Goal: Register for event/course

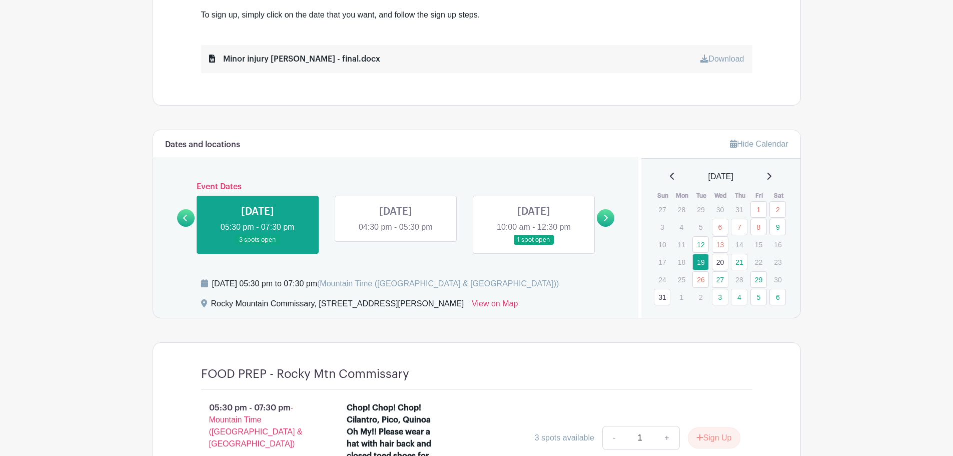
scroll to position [500, 0]
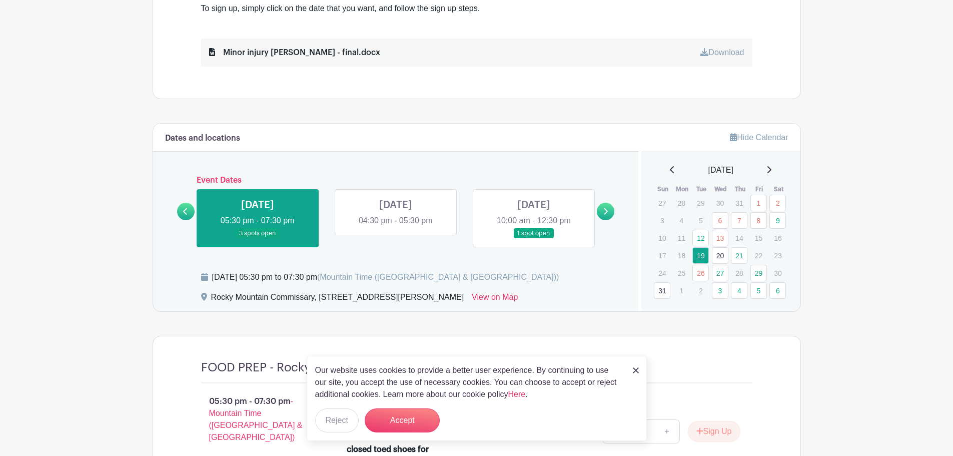
click at [771, 170] on icon at bounding box center [768, 170] width 5 height 8
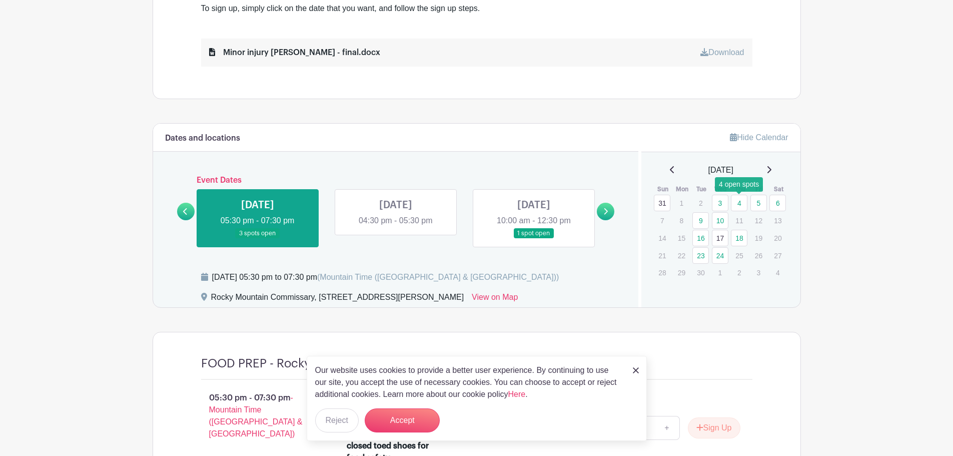
click at [741, 204] on link "4" at bounding box center [739, 203] width 17 height 17
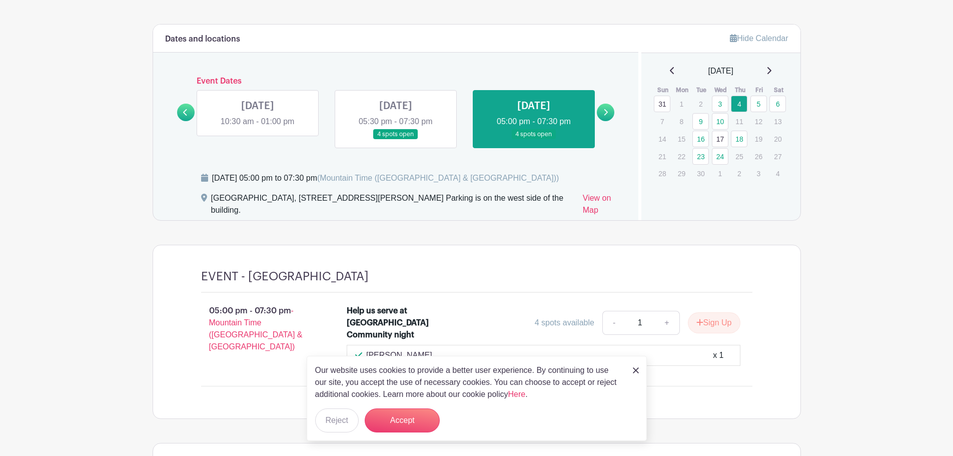
scroll to position [596, 0]
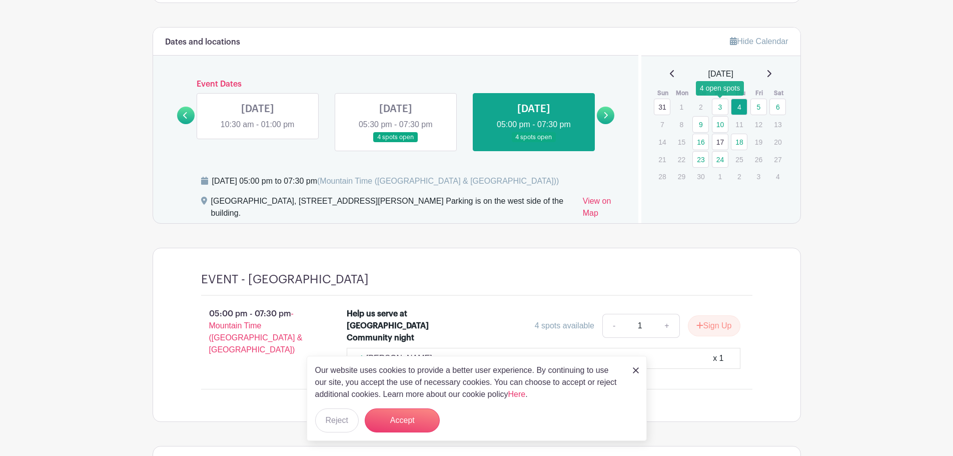
click at [722, 108] on link "3" at bounding box center [720, 107] width 17 height 17
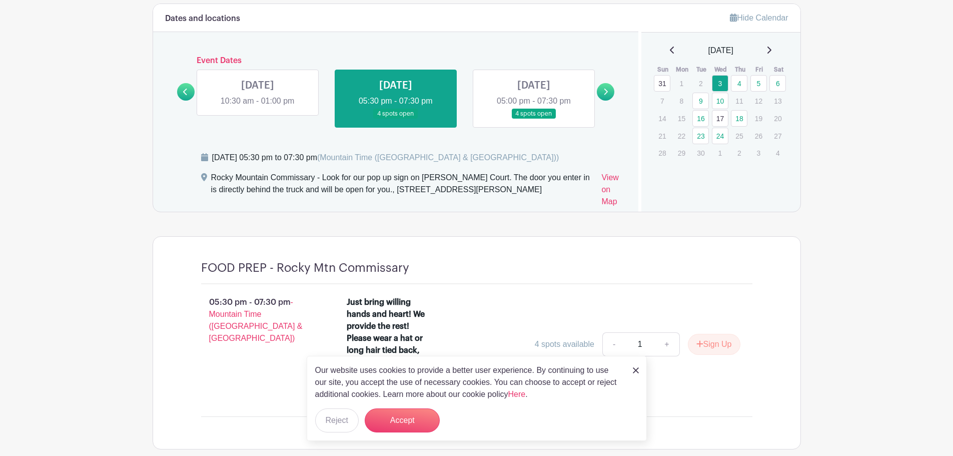
scroll to position [596, 0]
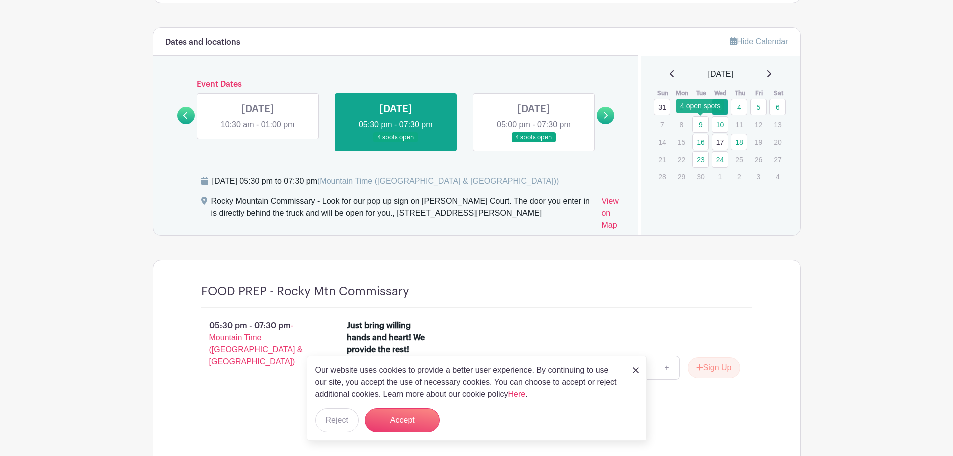
click at [704, 127] on link "9" at bounding box center [700, 124] width 17 height 17
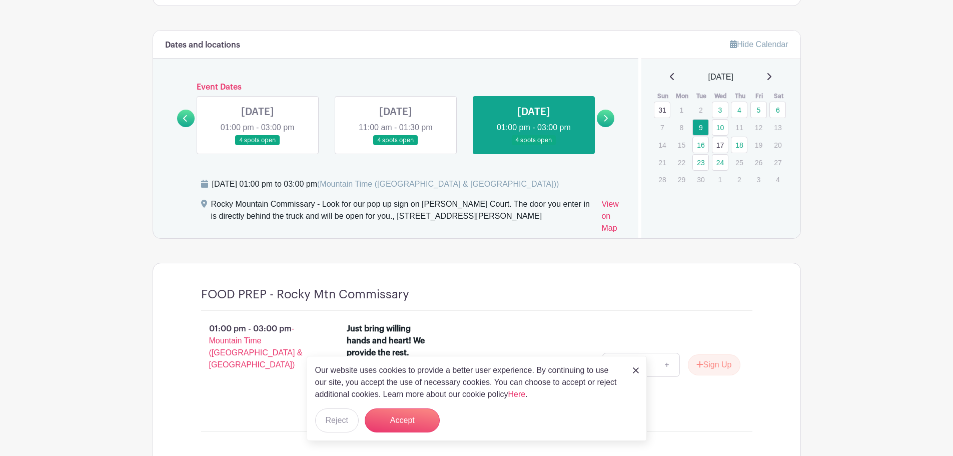
scroll to position [585, 0]
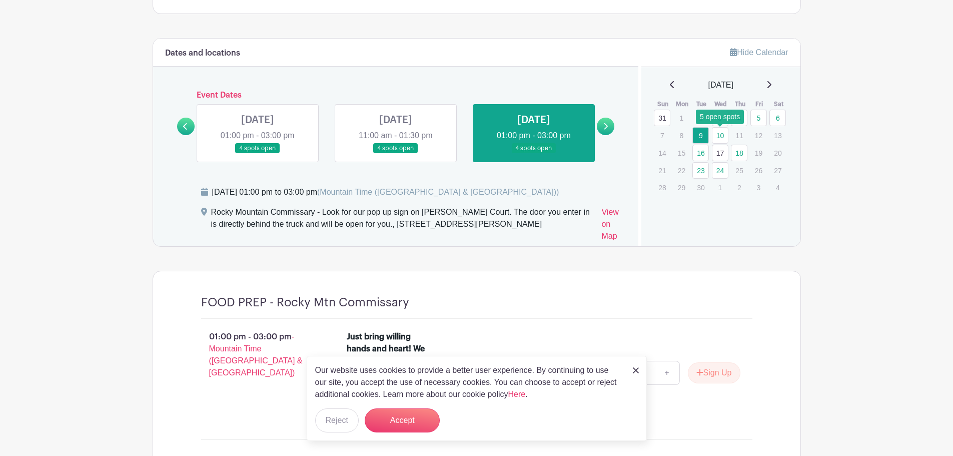
click at [718, 136] on link "10" at bounding box center [720, 135] width 17 height 17
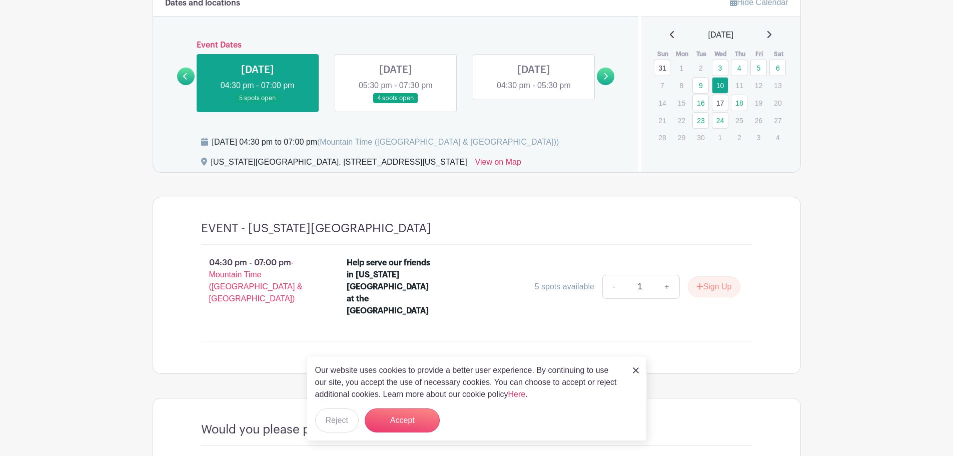
scroll to position [617, 0]
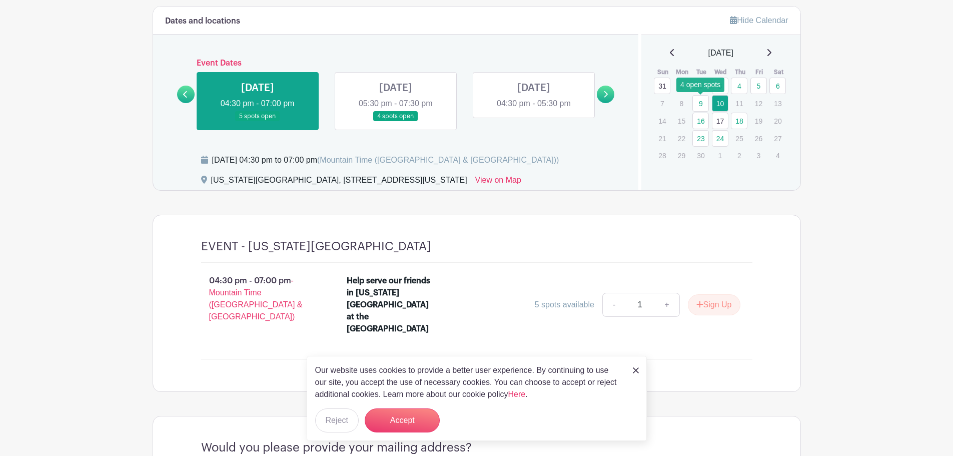
click at [697, 104] on link "9" at bounding box center [700, 103] width 17 height 17
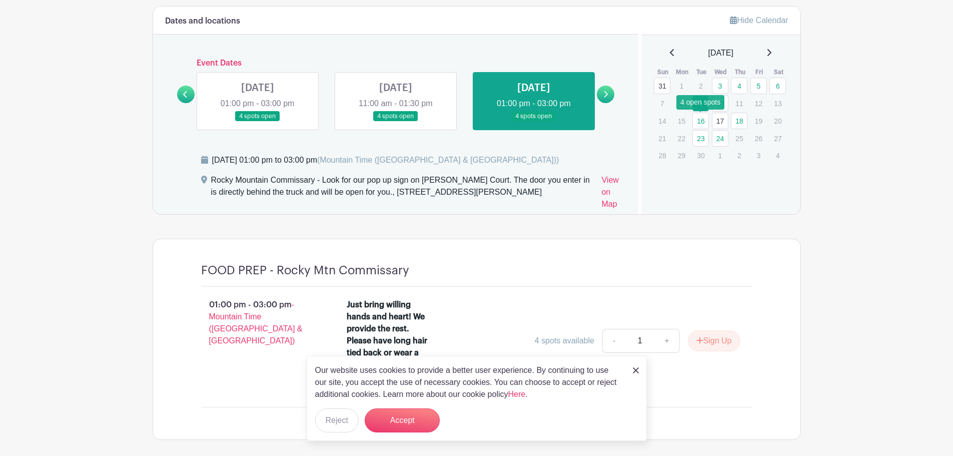
click at [704, 120] on link "16" at bounding box center [700, 121] width 17 height 17
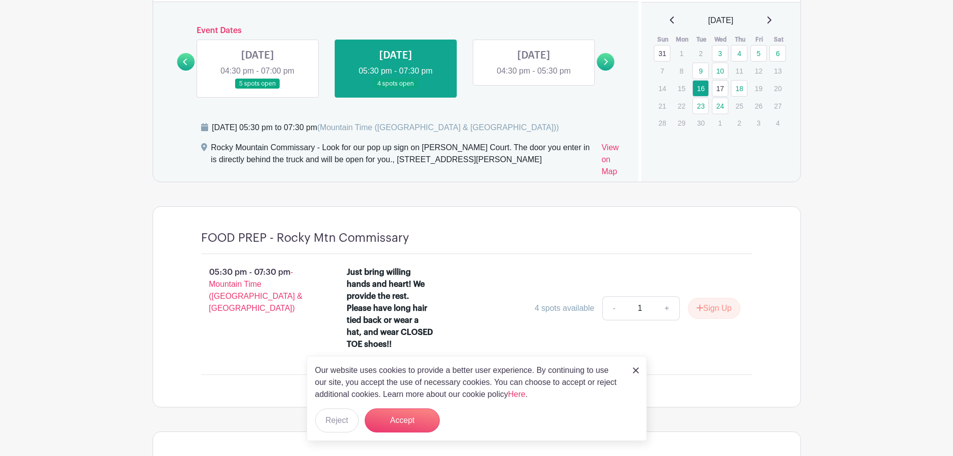
scroll to position [667, 0]
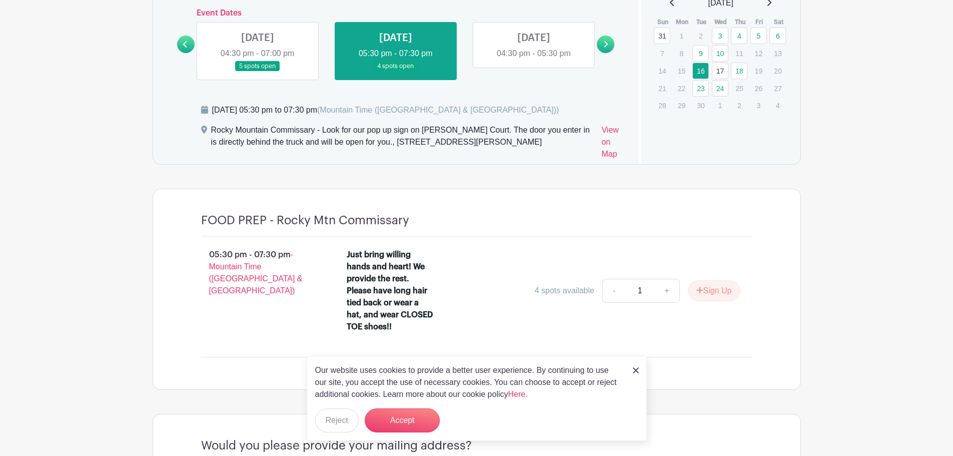
click at [722, 70] on link "17" at bounding box center [720, 71] width 17 height 17
click at [741, 70] on link "18" at bounding box center [739, 71] width 17 height 17
click at [740, 70] on link "18" at bounding box center [739, 71] width 17 height 17
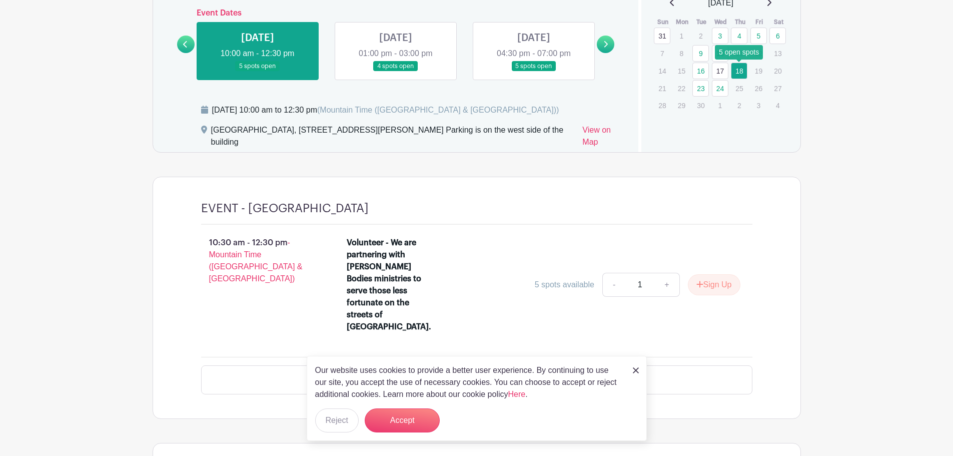
click at [742, 71] on link "18" at bounding box center [739, 71] width 17 height 17
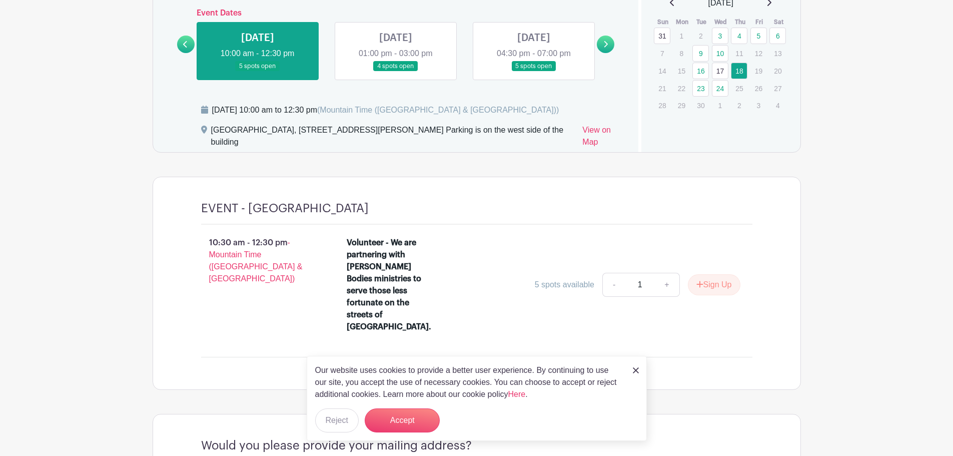
scroll to position [617, 0]
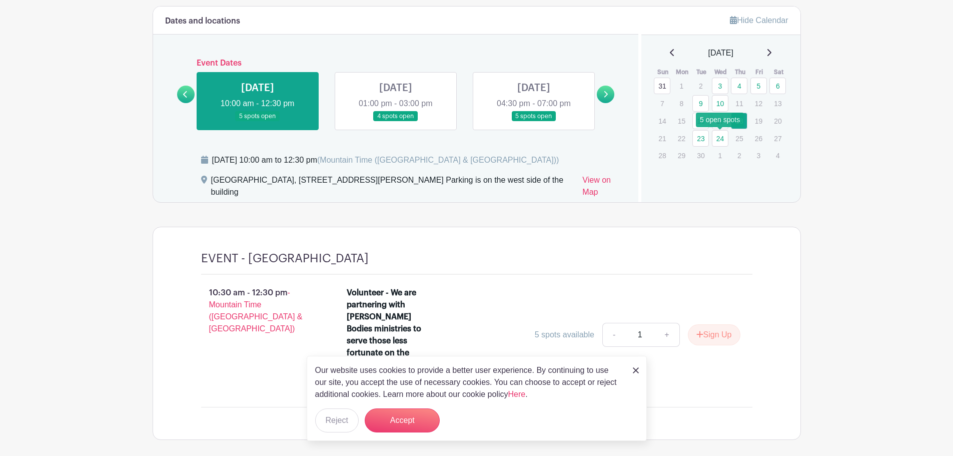
click at [719, 140] on link "24" at bounding box center [720, 138] width 17 height 17
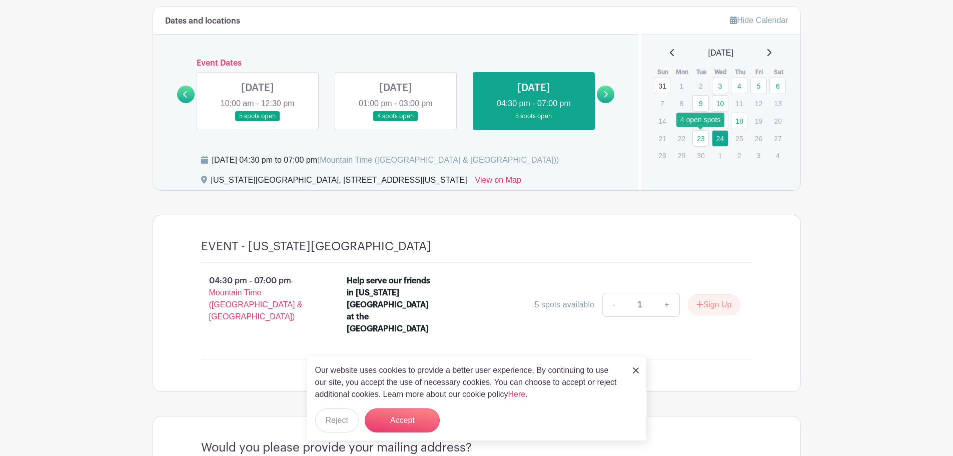
click at [706, 137] on link "23" at bounding box center [700, 138] width 17 height 17
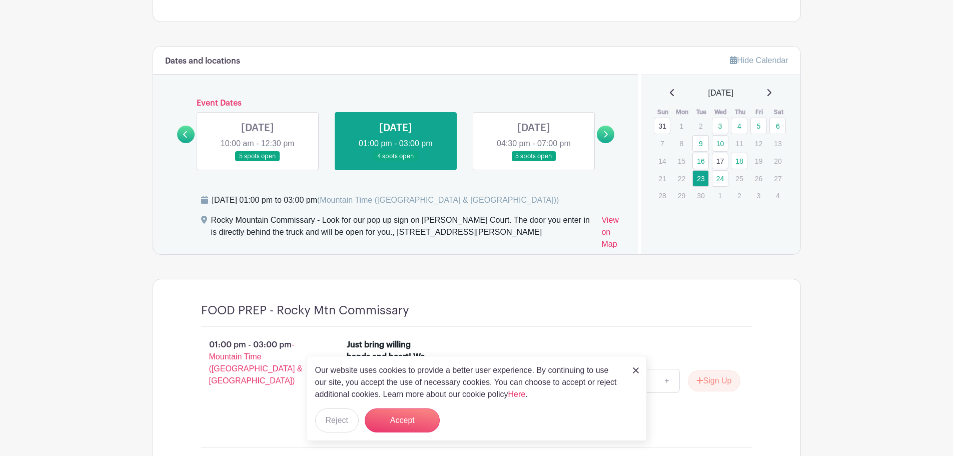
scroll to position [567, 0]
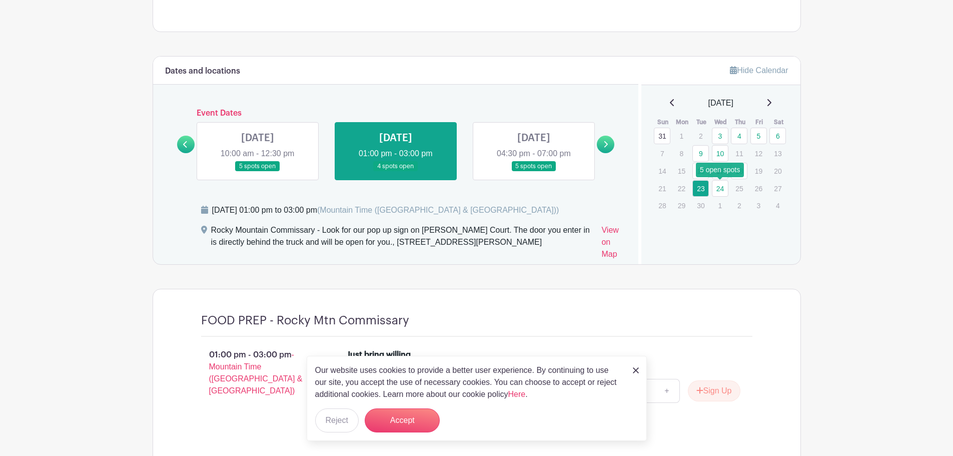
click at [725, 187] on link "24" at bounding box center [720, 188] width 17 height 17
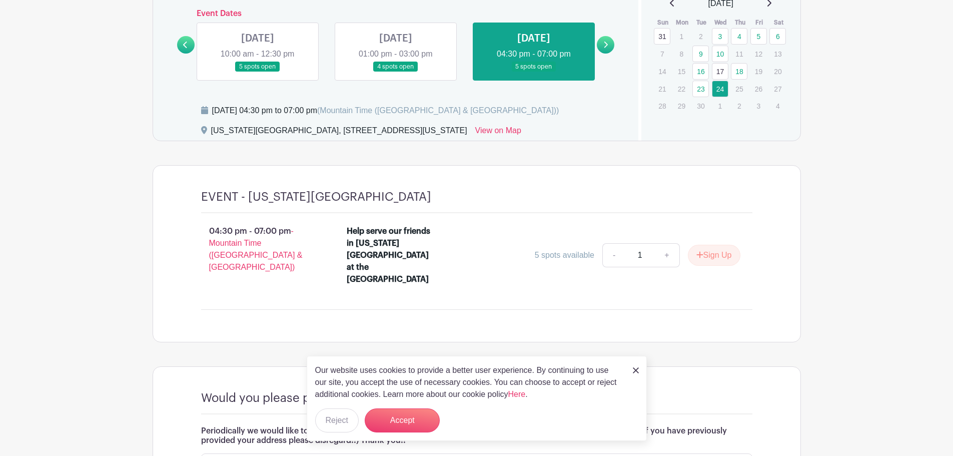
scroll to position [667, 0]
click at [492, 131] on link "View on Map" at bounding box center [498, 132] width 46 height 16
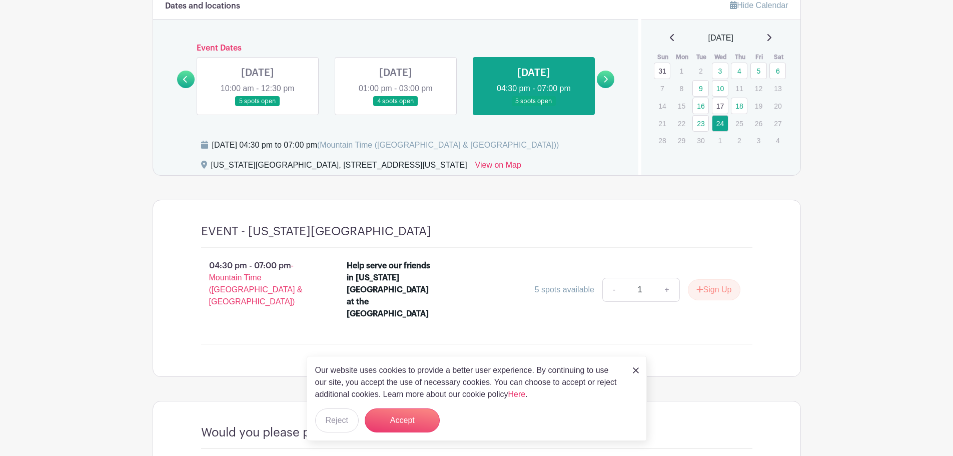
scroll to position [617, 0]
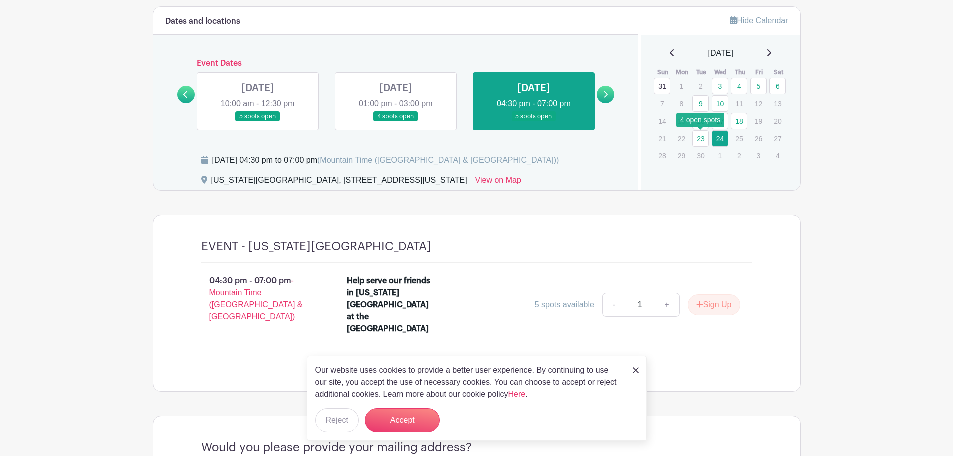
click at [703, 138] on link "23" at bounding box center [700, 138] width 17 height 17
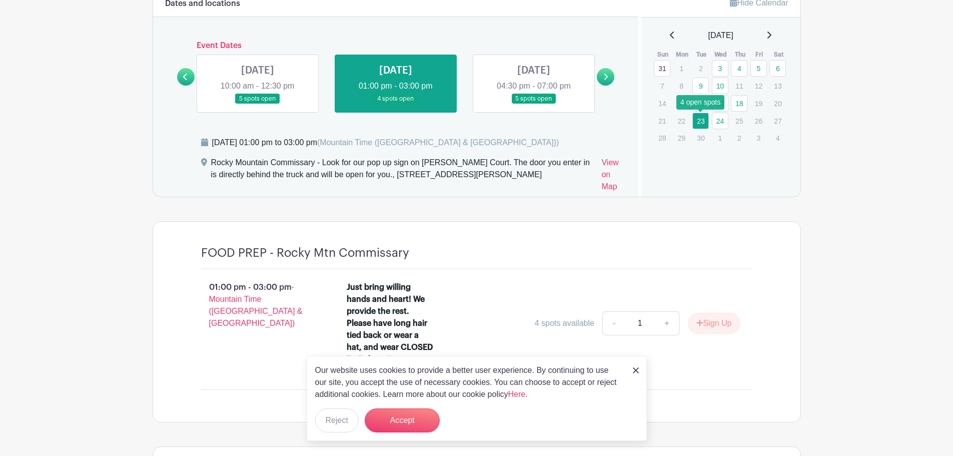
scroll to position [617, 0]
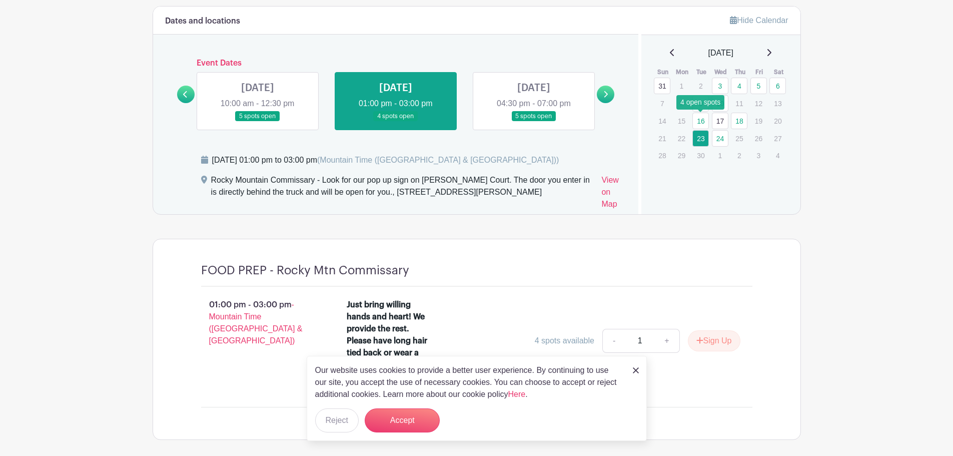
click at [705, 121] on link "16" at bounding box center [700, 121] width 17 height 17
click at [715, 122] on link "17" at bounding box center [720, 121] width 17 height 17
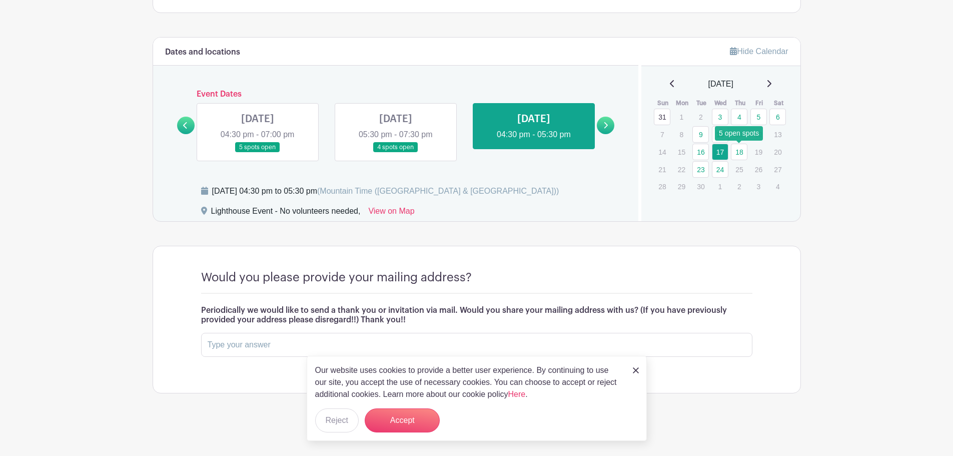
click at [742, 156] on link "18" at bounding box center [739, 152] width 17 height 17
